Goal: Share content

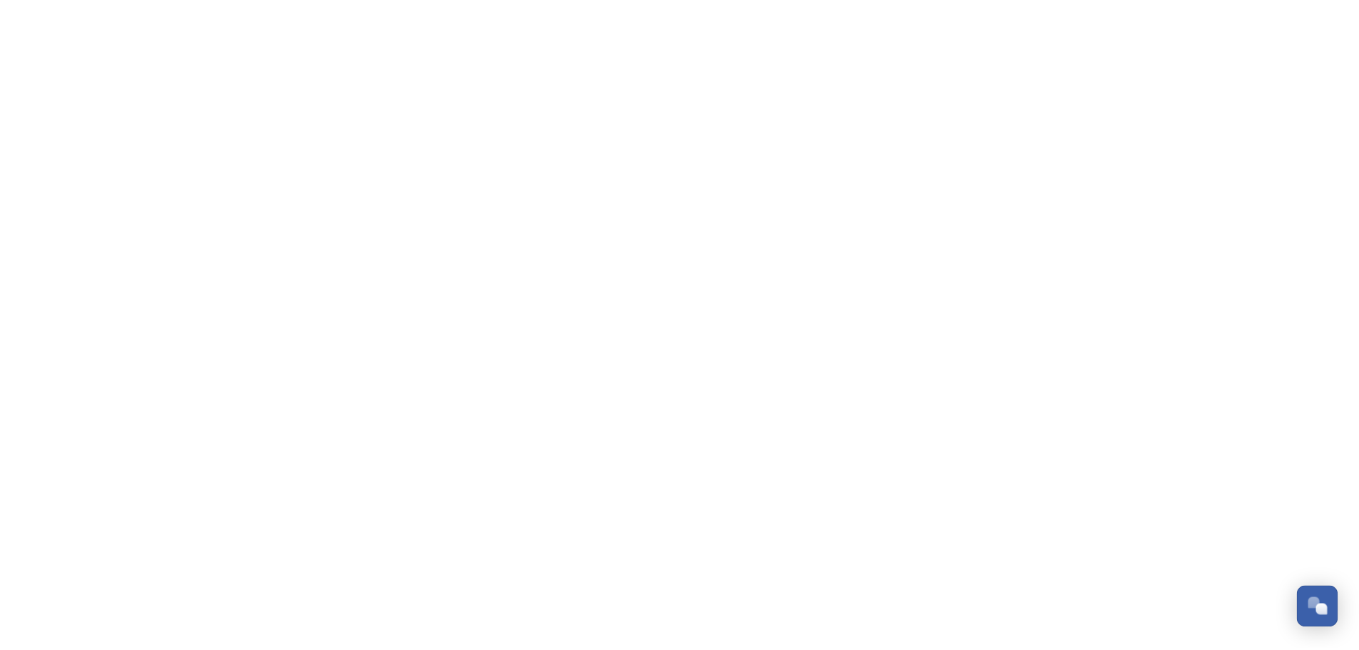
scroll to position [355, 0]
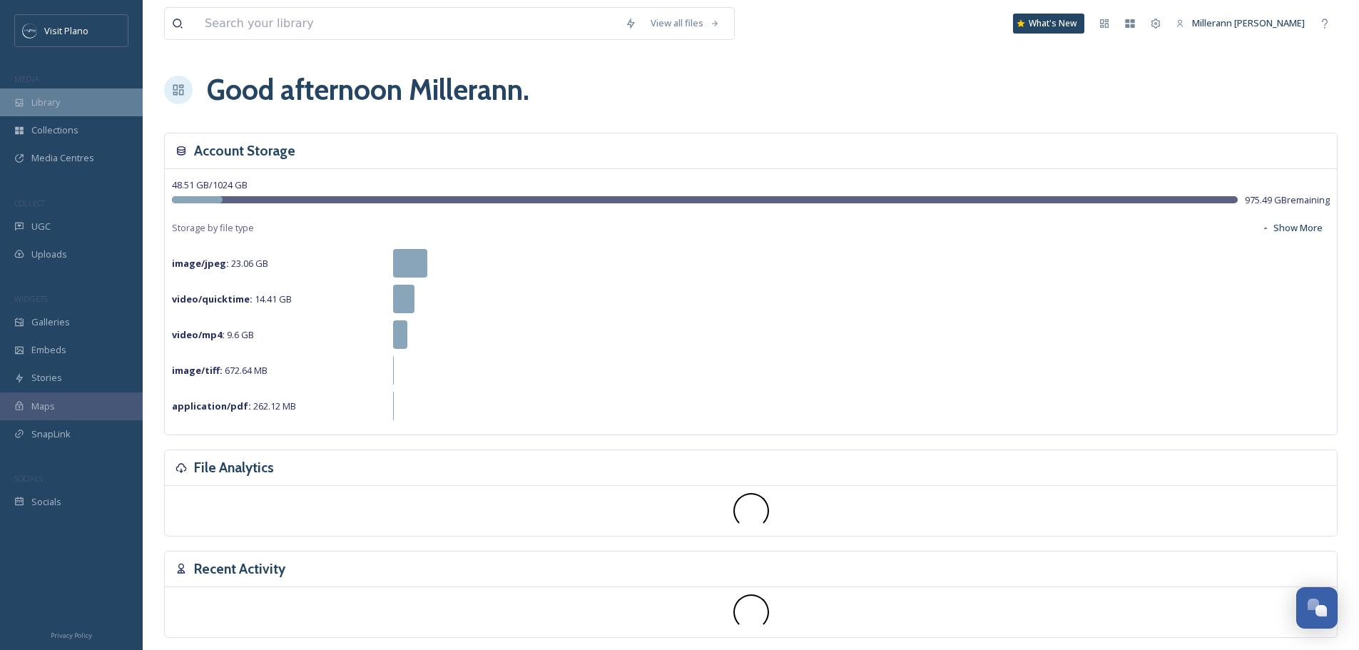
click at [54, 103] on span "Library" at bounding box center [45, 103] width 29 height 14
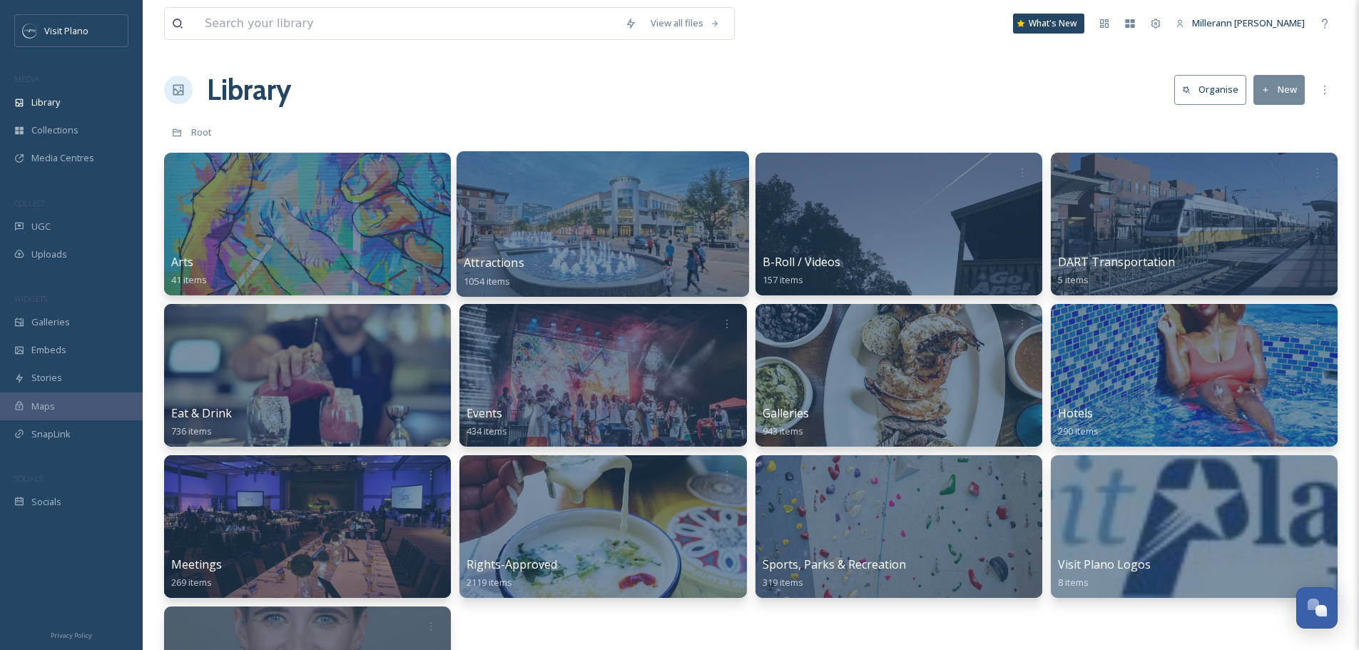
click at [544, 255] on div "Attractions 1054 items" at bounding box center [603, 272] width 278 height 36
click at [484, 269] on span "Attractions" at bounding box center [494, 263] width 61 height 16
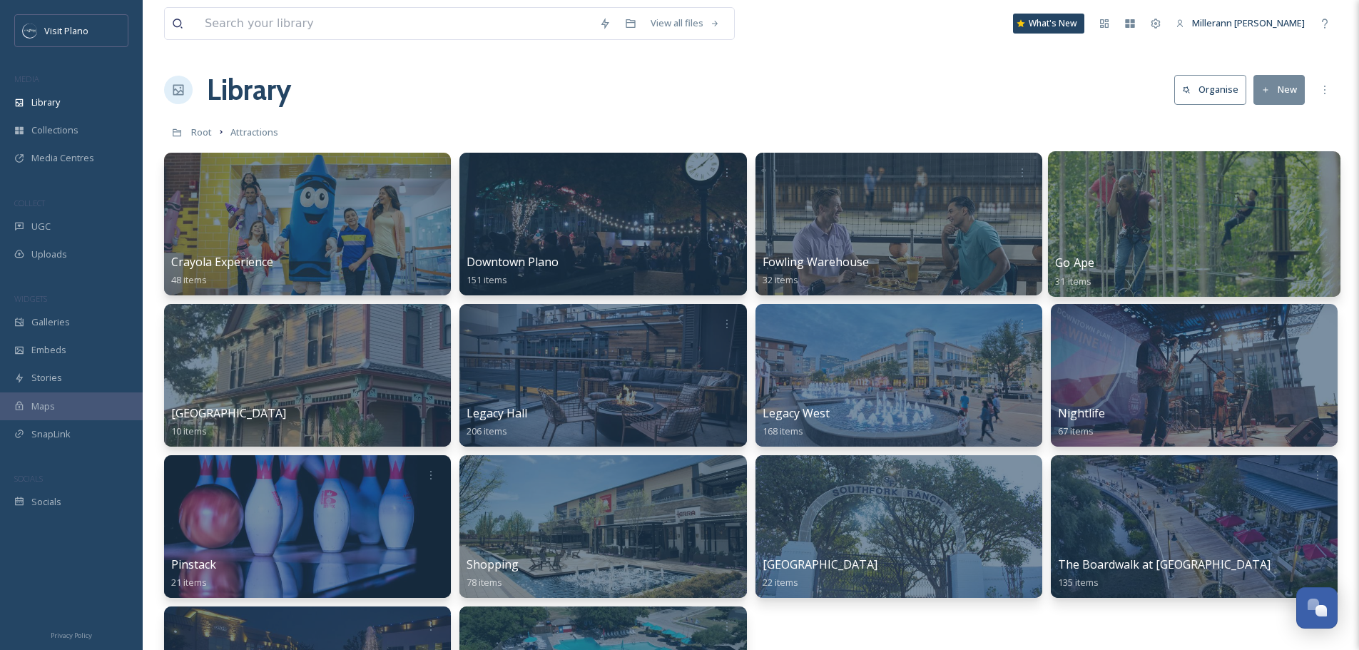
click at [1087, 251] on div at bounding box center [1194, 223] width 292 height 145
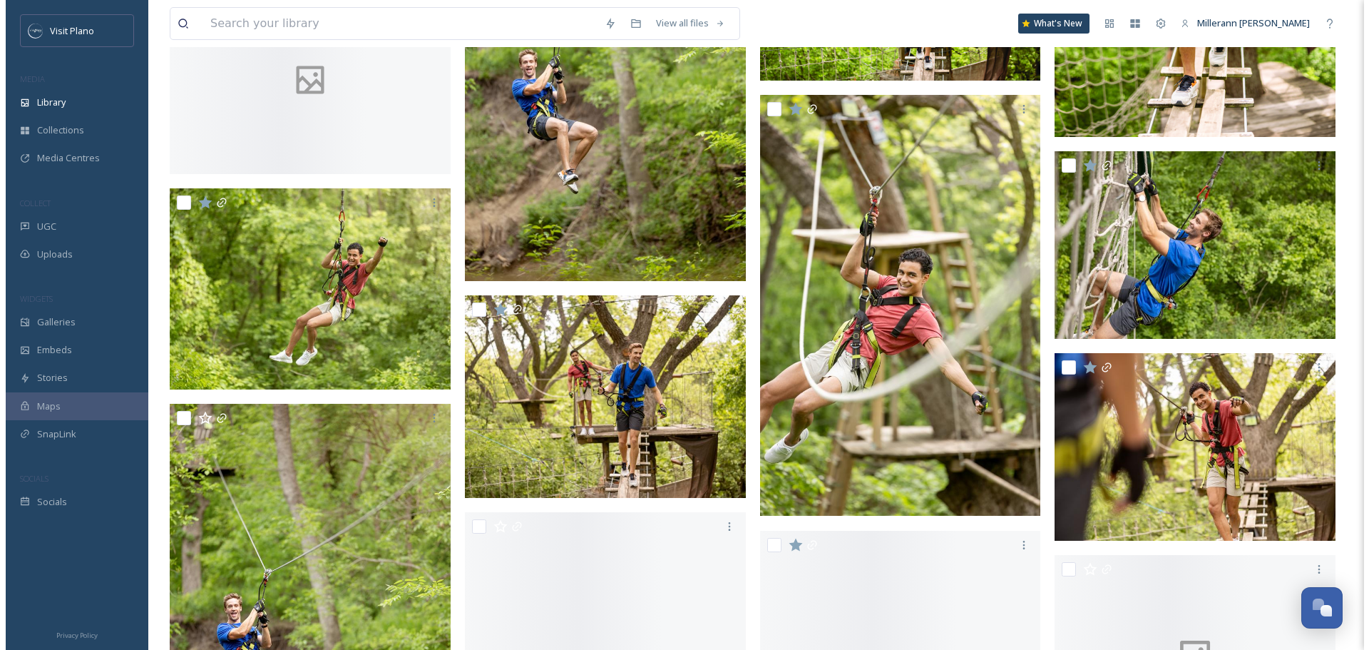
scroll to position [1141, 0]
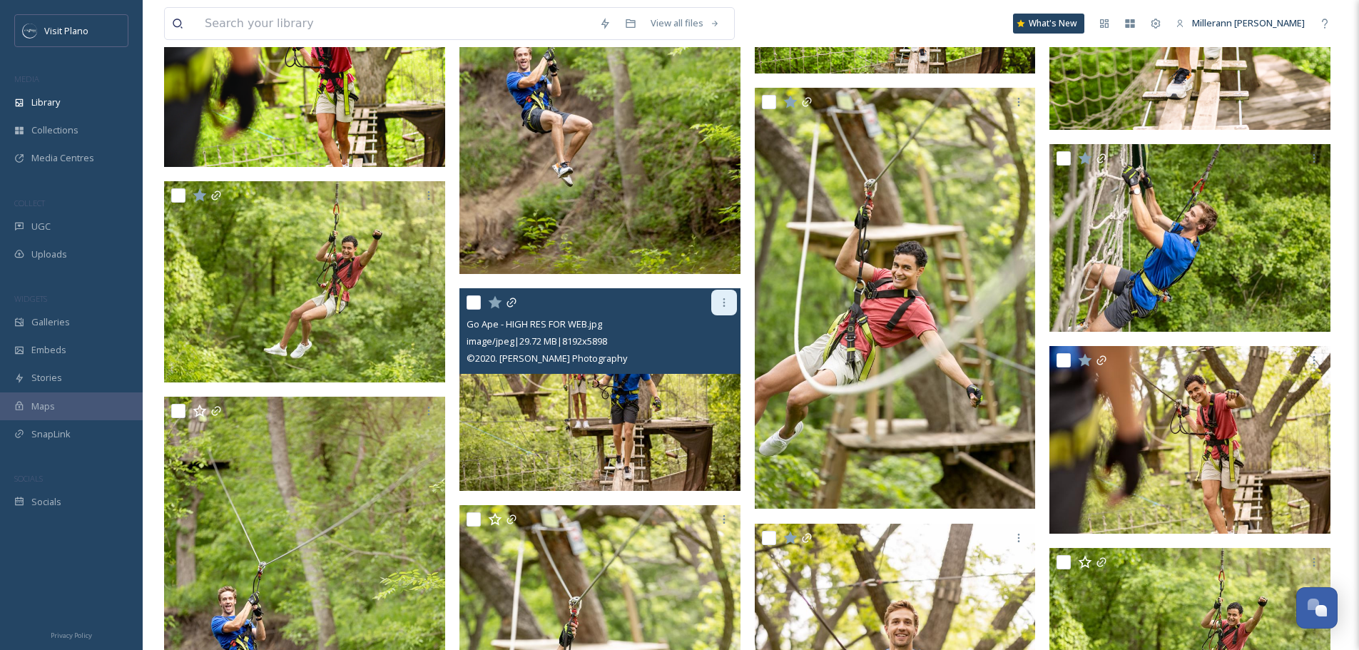
click at [725, 307] on icon at bounding box center [723, 302] width 11 height 11
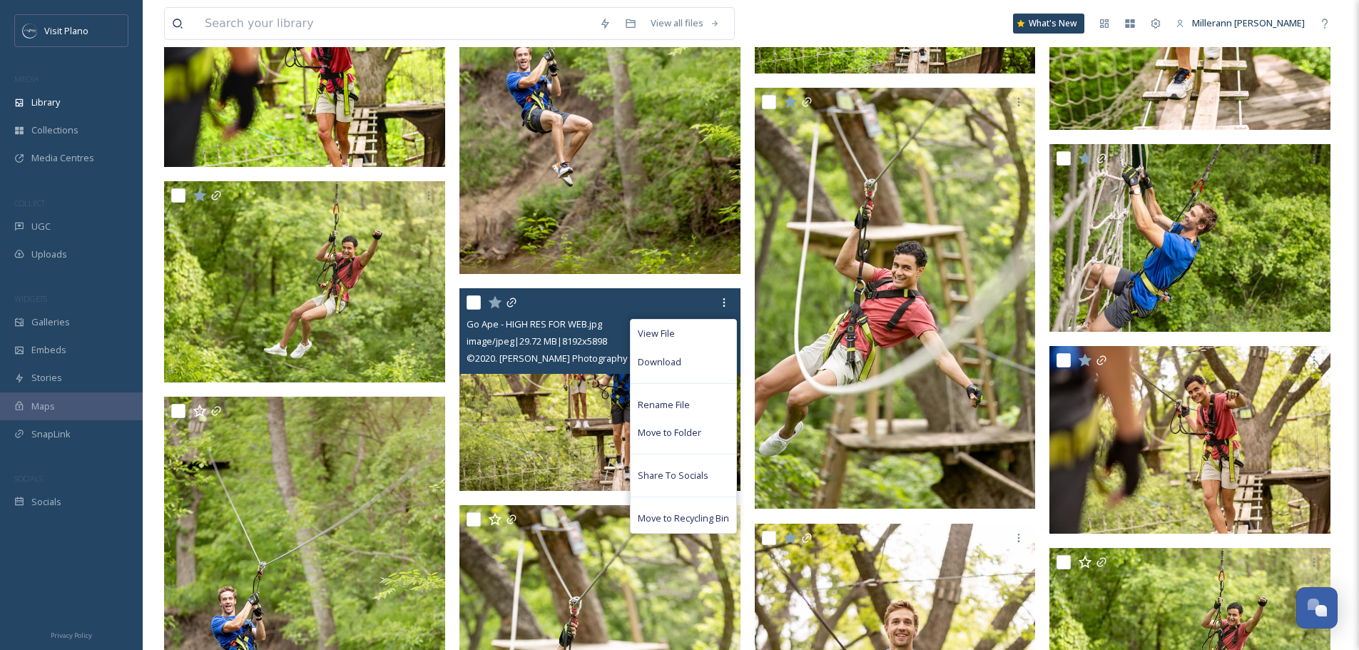
click at [578, 313] on div "View File Download Rename File Move to Folder Share To Socials Move to Recyclin…" at bounding box center [601, 303] width 270 height 26
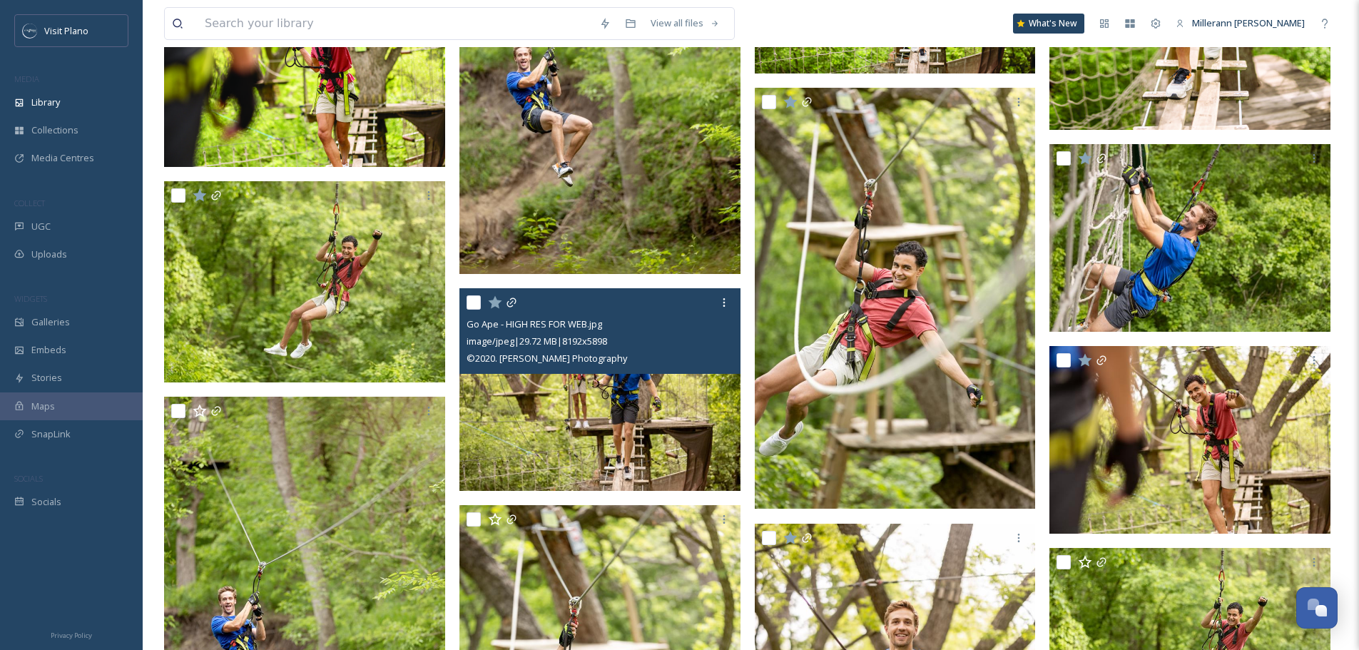
click at [660, 331] on div "Go Ape - HIGH RES FOR WEB.jpg" at bounding box center [601, 323] width 270 height 17
click at [692, 409] on img at bounding box center [599, 389] width 281 height 203
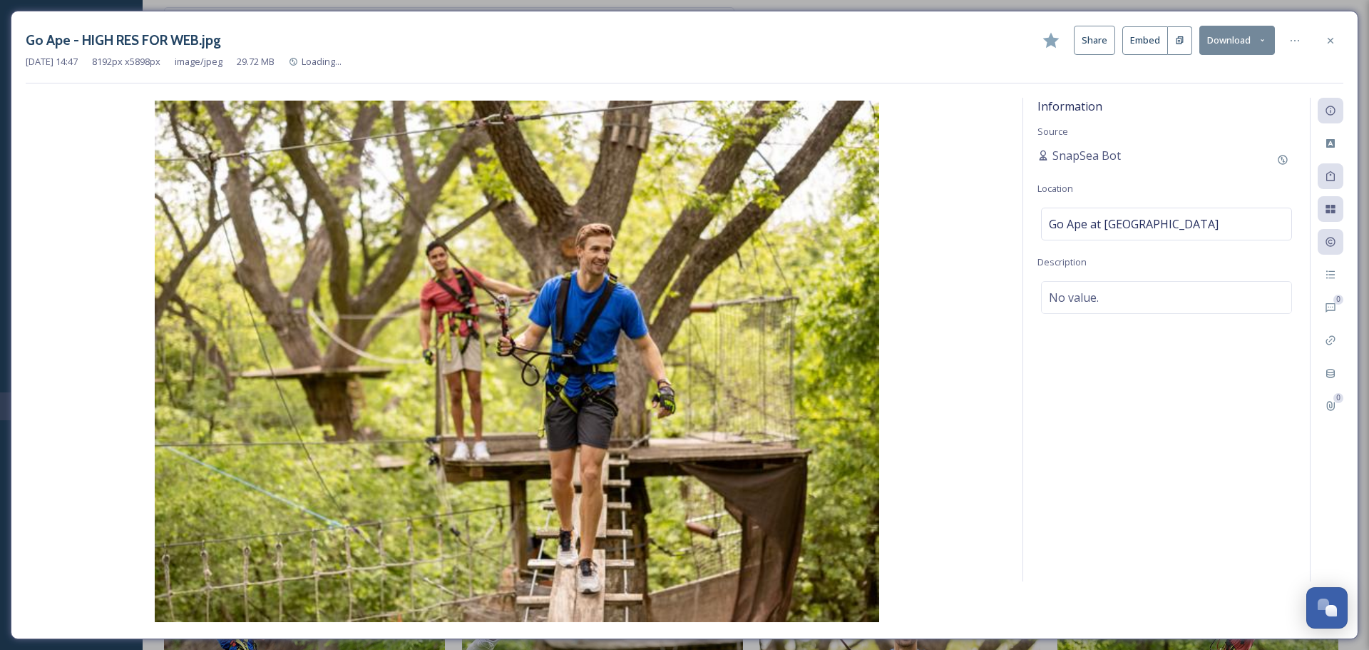
click at [1104, 26] on button "Share" at bounding box center [1094, 40] width 41 height 29
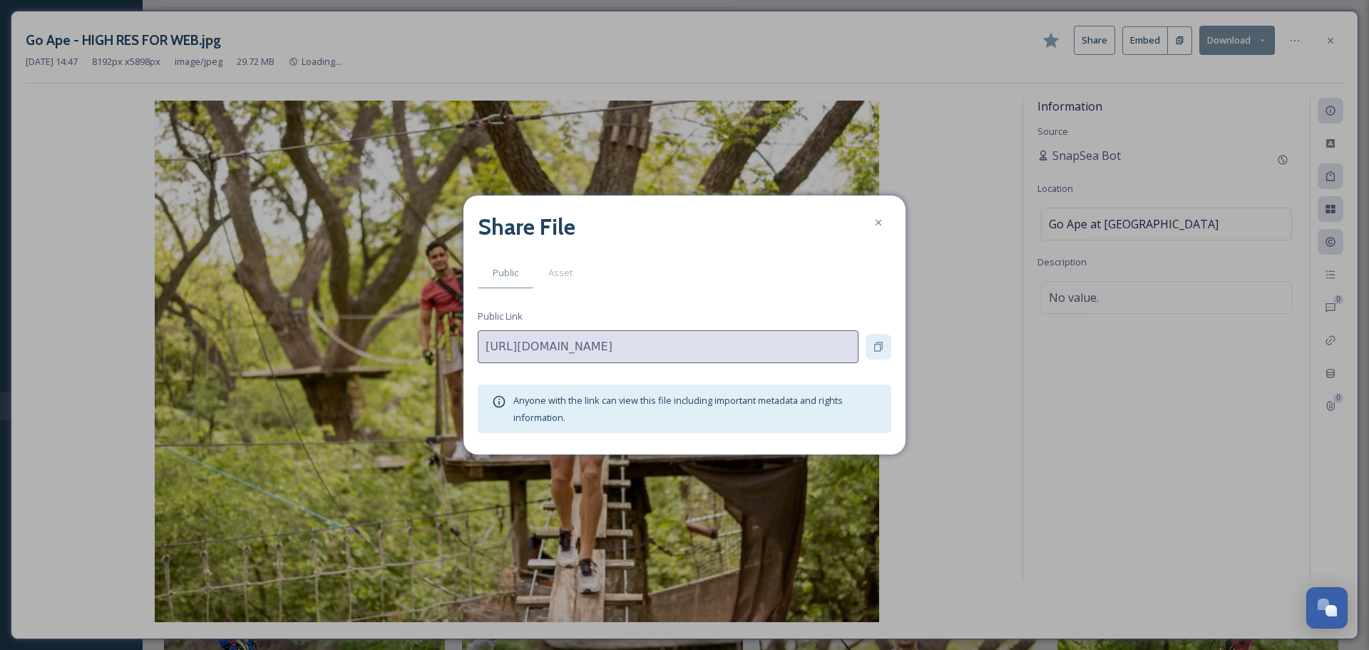
click at [875, 345] on icon at bounding box center [878, 346] width 9 height 9
